Goal: Task Accomplishment & Management: Manage account settings

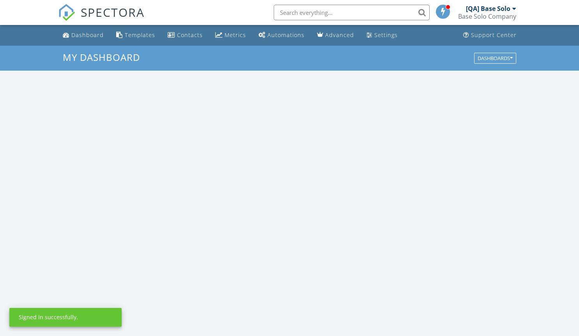
scroll to position [722, 591]
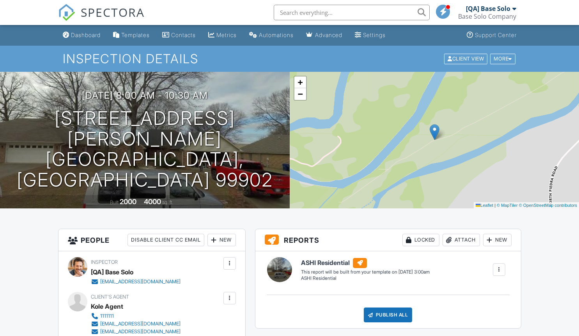
click at [229, 298] on div at bounding box center [230, 298] width 8 height 8
click at [185, 321] on li "Edit" at bounding box center [187, 321] width 87 height 19
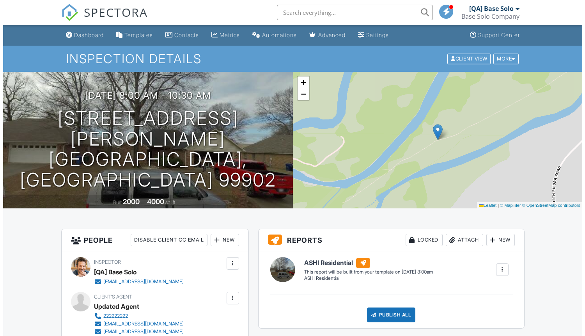
scroll to position [44, 0]
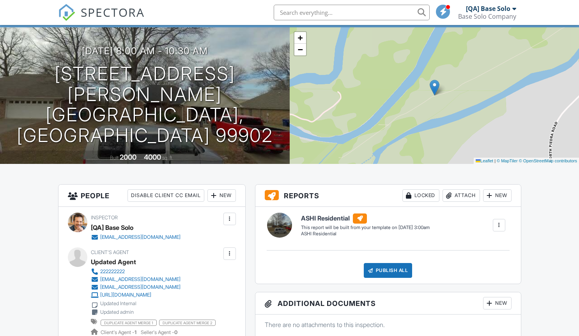
click at [229, 253] on div at bounding box center [230, 254] width 8 height 8
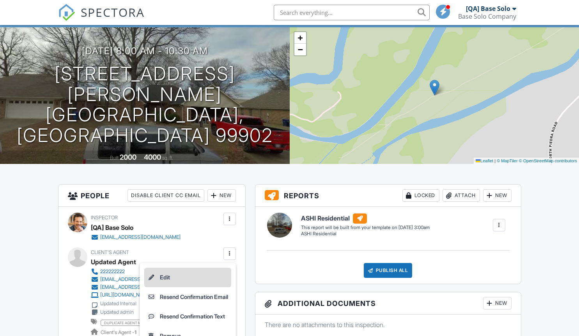
click at [185, 277] on li "Edit" at bounding box center [187, 276] width 87 height 19
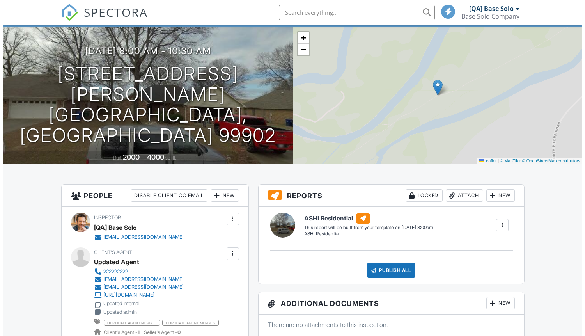
scroll to position [44, 0]
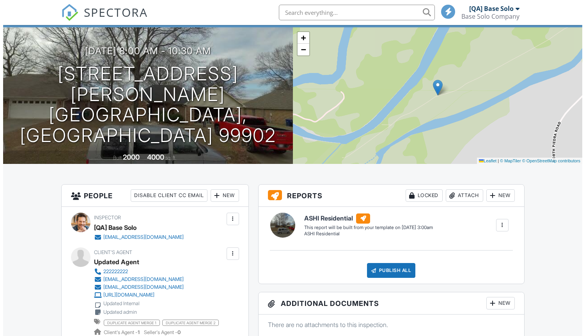
scroll to position [44, 0]
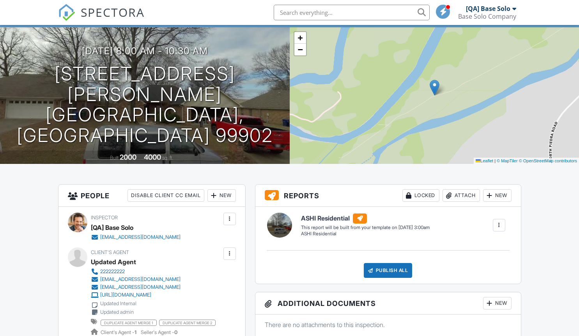
click at [229, 253] on div at bounding box center [230, 254] width 8 height 8
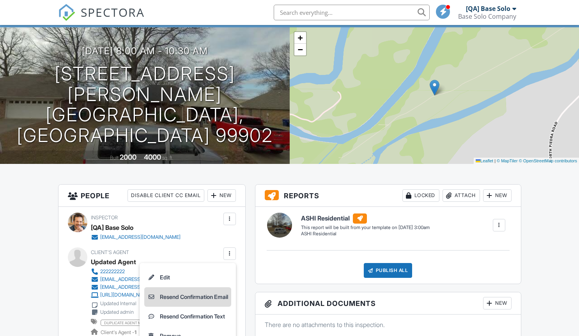
click at [185, 296] on li "Resend Confirmation Email" at bounding box center [187, 296] width 87 height 19
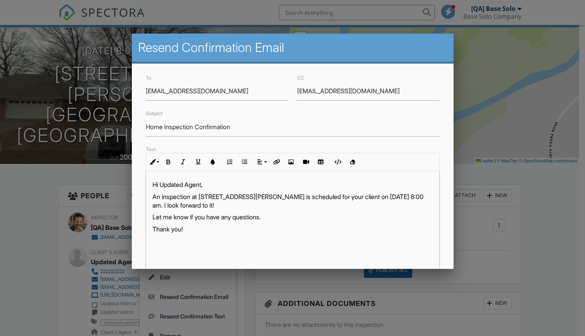
click at [549, 196] on div at bounding box center [292, 171] width 585 height 420
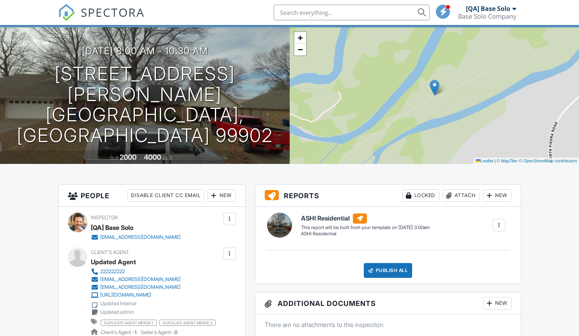
click at [229, 253] on div at bounding box center [230, 254] width 8 height 8
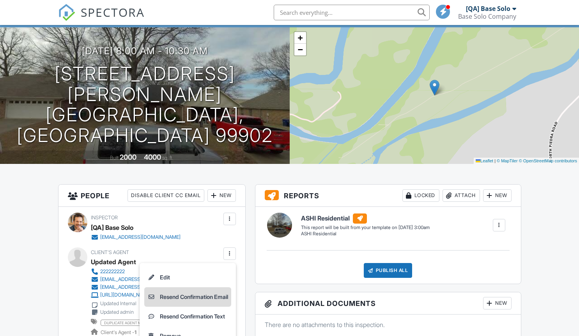
click at [185, 296] on li "Resend Confirmation Email" at bounding box center [187, 296] width 87 height 19
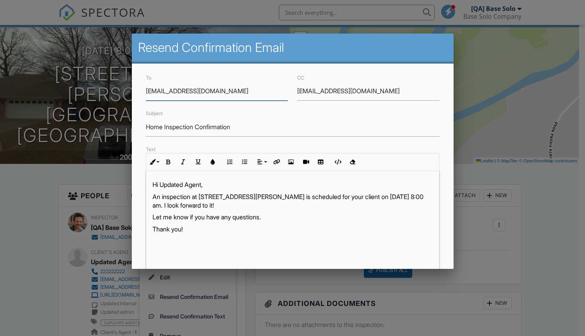
click at [364, 91] on input "updated@email.com" at bounding box center [368, 90] width 142 height 19
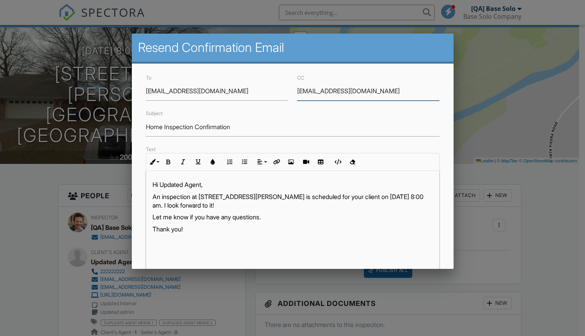
click at [364, 91] on input "updated@email.com" at bounding box center [368, 90] width 142 height 19
click at [289, 127] on input "Home Inspection Confirmation" at bounding box center [293, 126] width 294 height 19
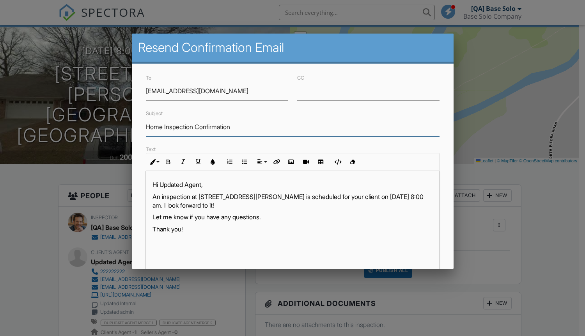
click at [289, 127] on input "Home Inspection Confirmation" at bounding box center [293, 126] width 294 height 19
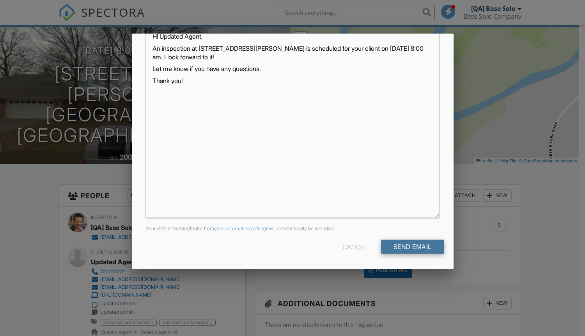
click at [406, 246] on input "Send Email" at bounding box center [412, 246] width 63 height 14
type input "Resend Confirmation Client's Agent"
click at [406, 246] on input "Send Email" at bounding box center [412, 246] width 63 height 14
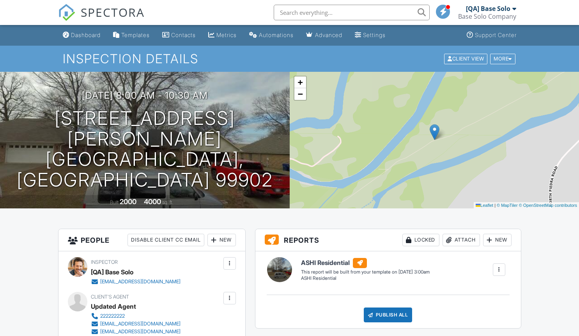
click at [229, 298] on div at bounding box center [230, 298] width 8 height 8
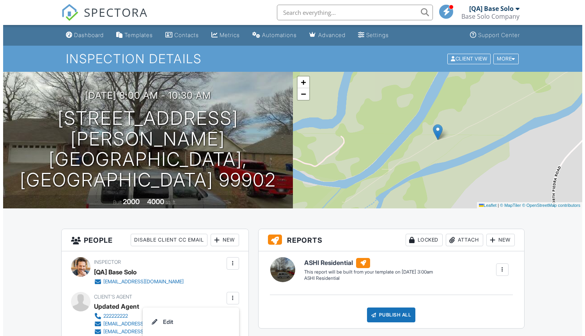
scroll to position [212, 0]
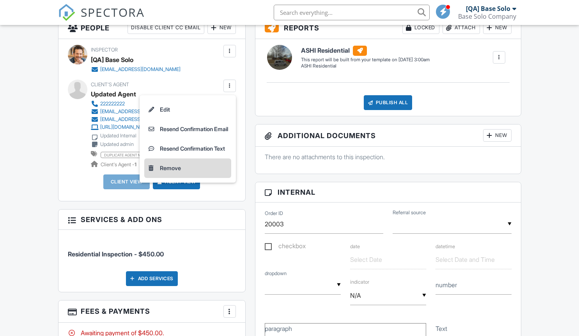
click at [185, 168] on li "Remove" at bounding box center [187, 167] width 87 height 19
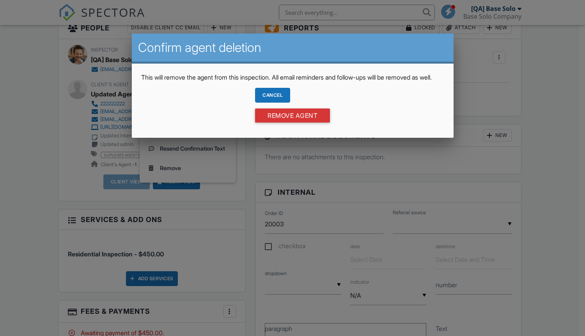
click at [272, 103] on div "Cancel" at bounding box center [272, 95] width 35 height 15
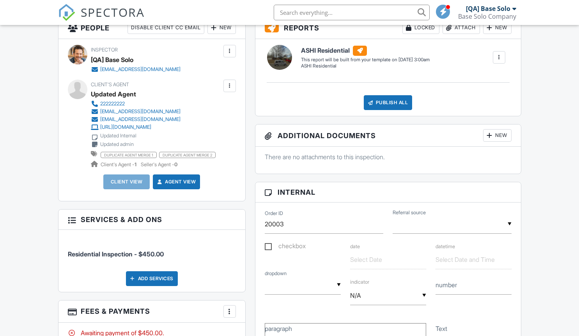
click at [229, 85] on div at bounding box center [230, 86] width 8 height 8
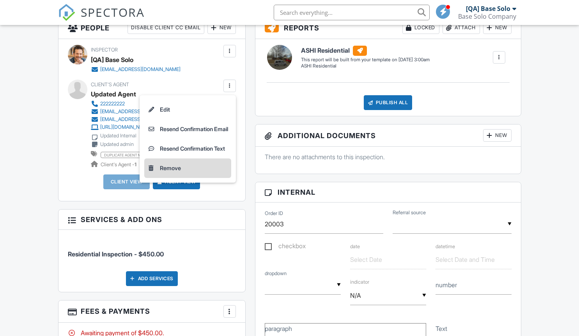
click at [185, 168] on li "Remove" at bounding box center [187, 167] width 87 height 19
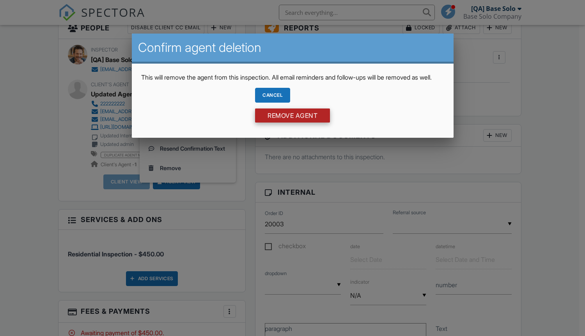
click at [292, 122] on input "Remove Agent" at bounding box center [292, 115] width 75 height 14
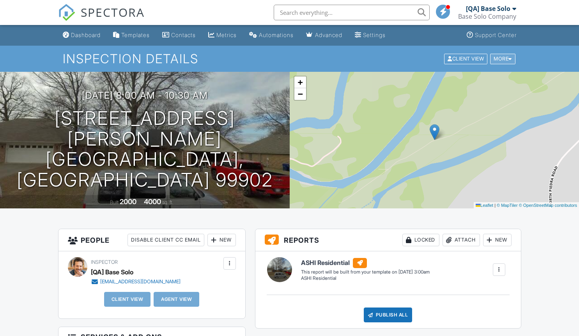
click at [501, 58] on div "More" at bounding box center [502, 58] width 25 height 11
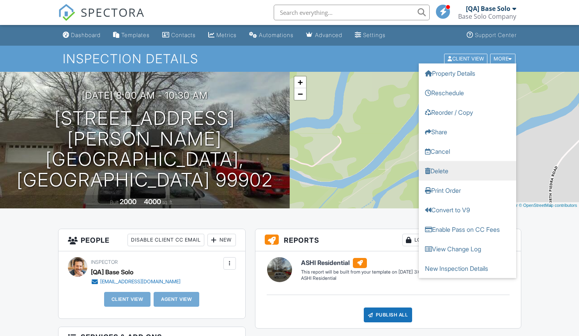
click at [467, 170] on link "Delete" at bounding box center [467, 170] width 97 height 19
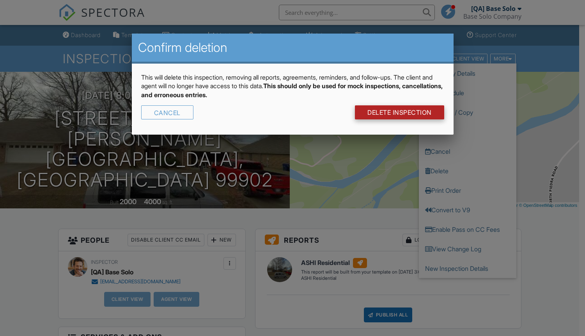
click at [398, 112] on link "DELETE Inspection" at bounding box center [399, 112] width 89 height 14
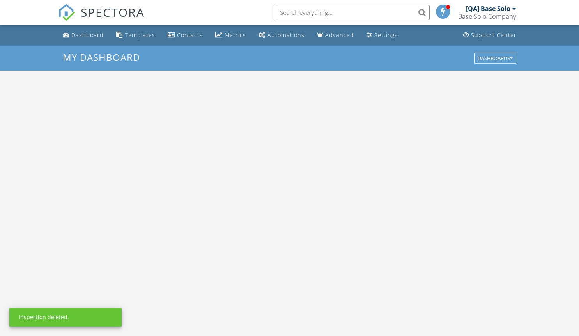
scroll to position [722, 591]
